Goal: Information Seeking & Learning: Check status

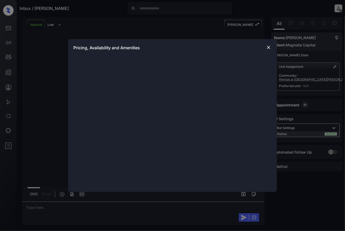
scroll to position [166, 0]
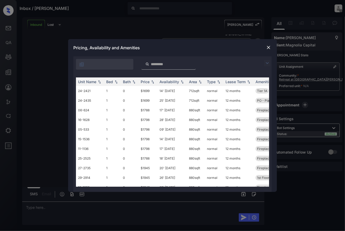
click at [268, 50] on img at bounding box center [268, 47] width 5 height 5
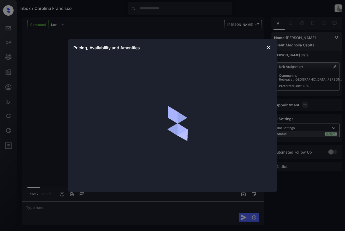
scroll to position [608, 0]
